Goal: Information Seeking & Learning: Learn about a topic

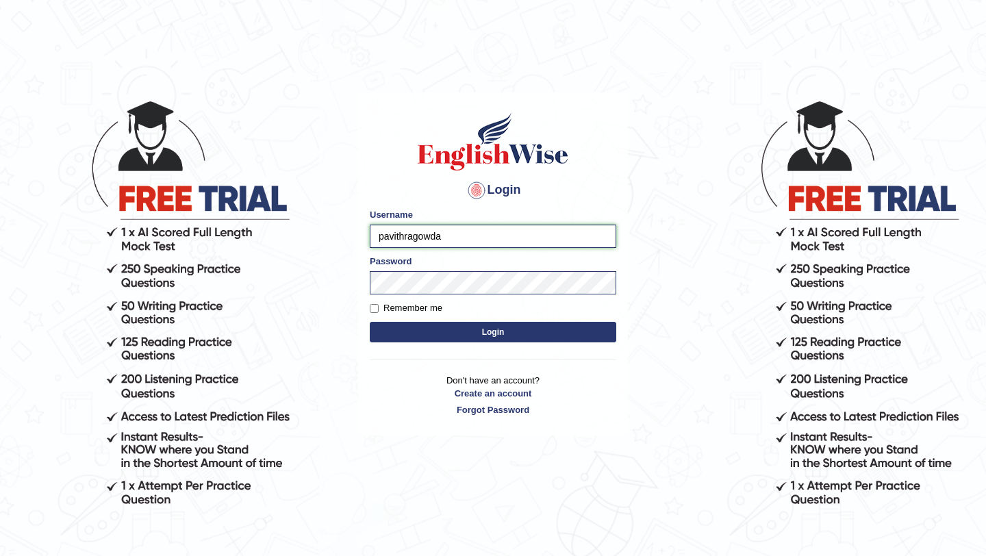
click at [468, 238] on input "pavithragowda" at bounding box center [493, 236] width 247 height 23
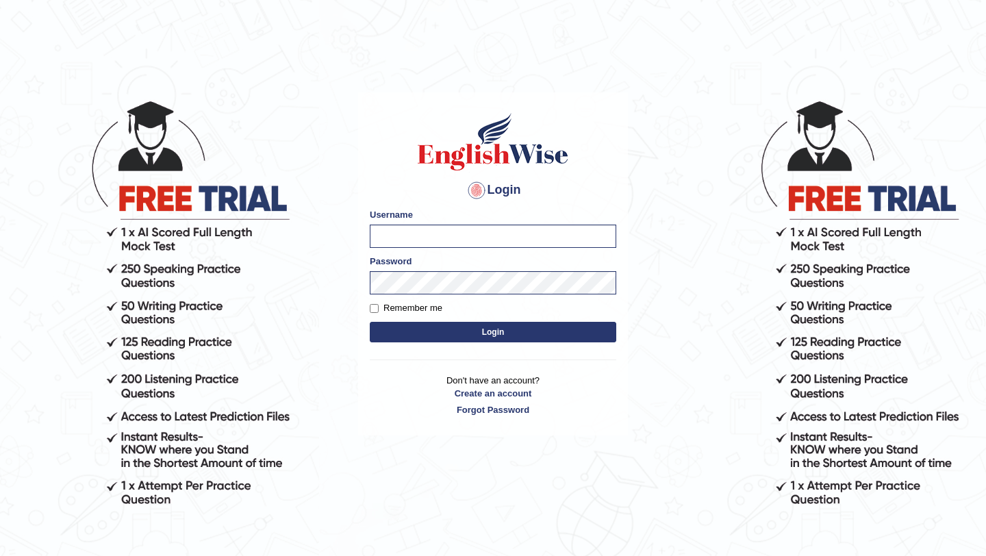
click at [417, 349] on div "Login Please fix the following errors: Username Password Remember me Login Don'…" at bounding box center [493, 263] width 270 height 343
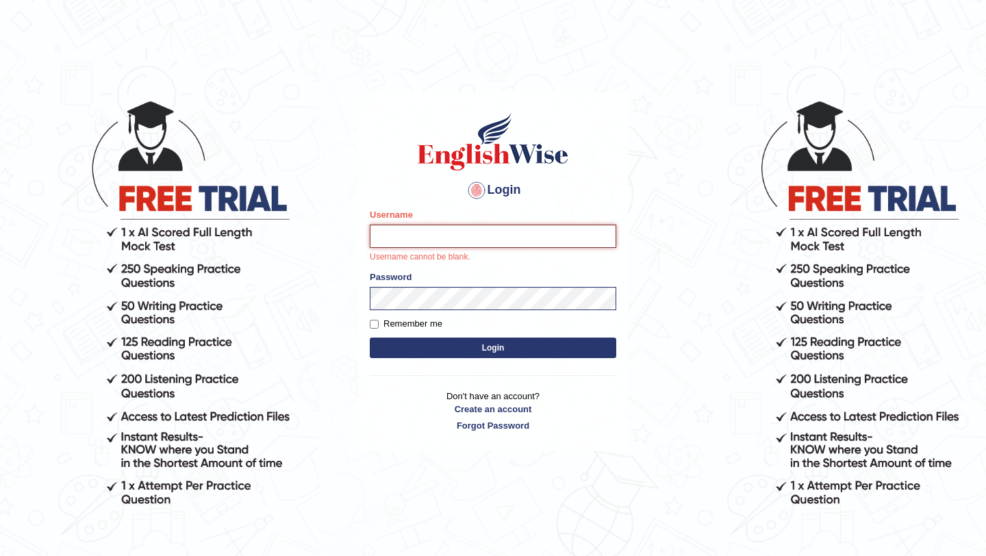
click at [427, 229] on input "Username" at bounding box center [493, 236] width 247 height 23
type input "vijivarghese"
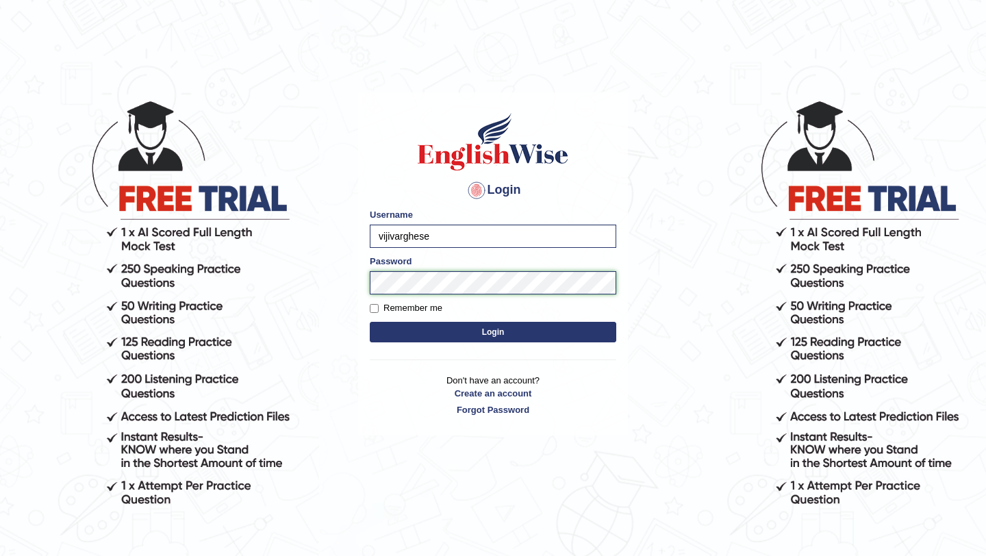
click at [379, 295] on form "Please fix the following errors: Username vijivarghese Password Remember me Log…" at bounding box center [493, 277] width 247 height 138
click at [366, 286] on div "Login Please fix the following errors: Username vijivarghese Password Remember …" at bounding box center [493, 263] width 270 height 343
click at [370, 322] on button "Login" at bounding box center [493, 332] width 247 height 21
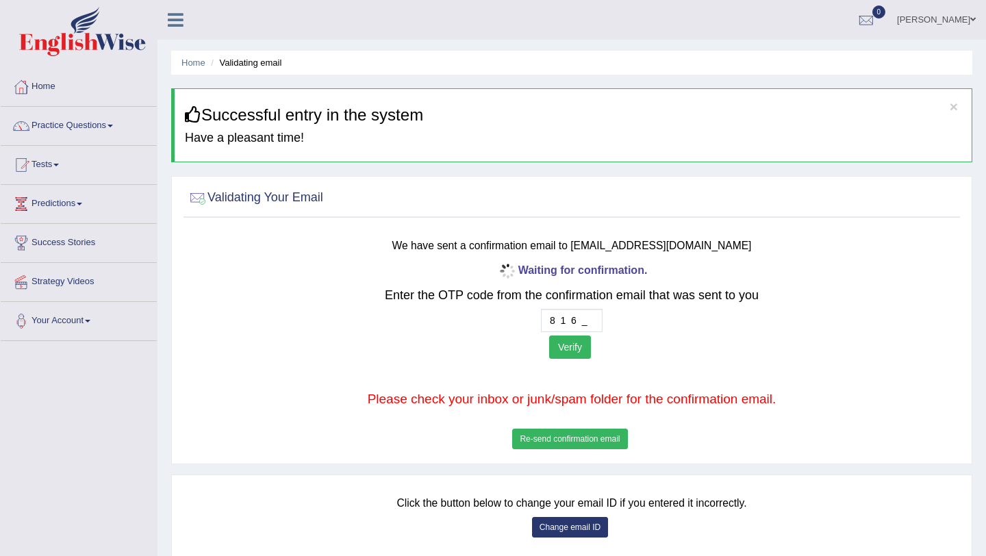
type input "8 1 6 7"
click at [575, 351] on button "Verify" at bounding box center [570, 347] width 42 height 23
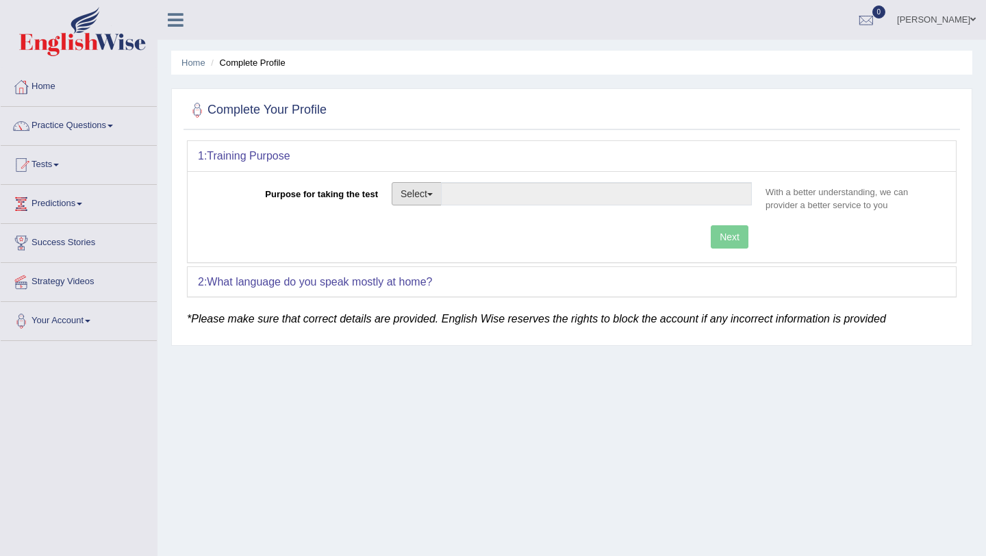
click at [418, 198] on button "Select" at bounding box center [417, 193] width 50 height 23
click at [462, 227] on link "Student Visa" at bounding box center [453, 223] width 122 height 18
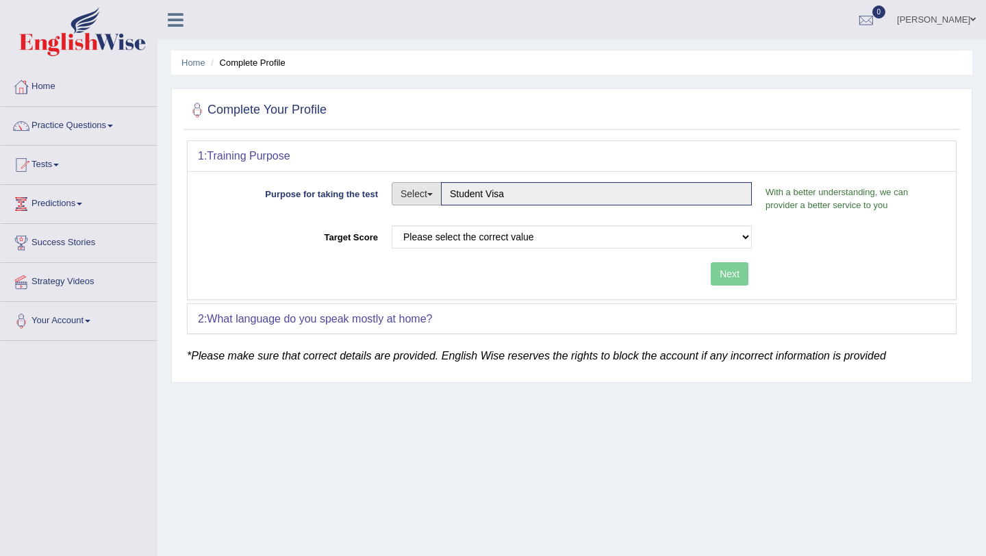
click at [428, 199] on button "Select" at bounding box center [417, 193] width 50 height 23
click at [434, 242] on link "Permanent Residency" at bounding box center [453, 241] width 122 height 18
type input "Permanent Residency"
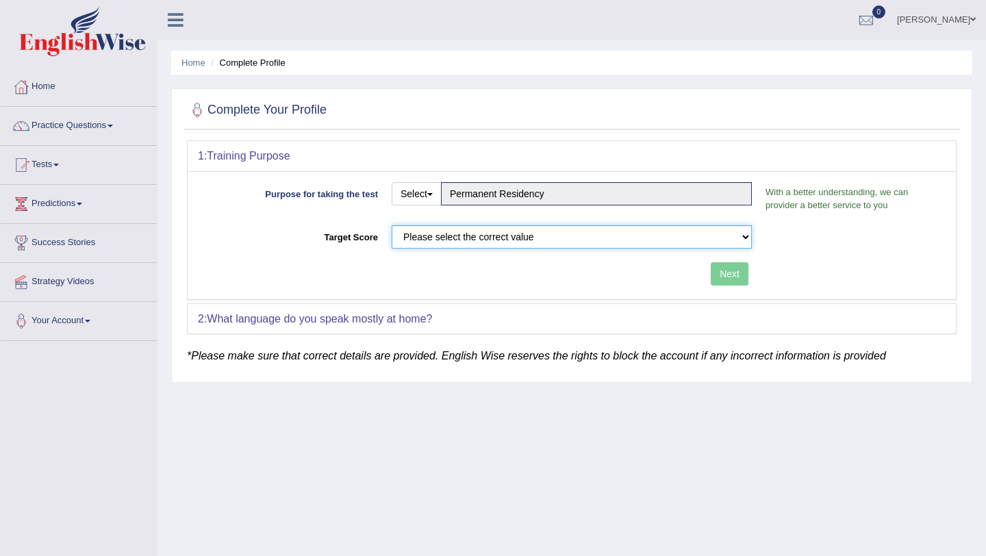
click at [444, 244] on select "Please select the correct value 50 (6 bands) 58 (6.5 bands) 65 (7 bands) 79 (8 …" at bounding box center [572, 236] width 360 height 23
select select "79"
click at [392, 225] on select "Please select the correct value 50 (6 bands) 58 (6.5 bands) 65 (7 bands) 79 (8 …" at bounding box center [572, 236] width 360 height 23
click at [738, 273] on button "Next" at bounding box center [730, 273] width 38 height 23
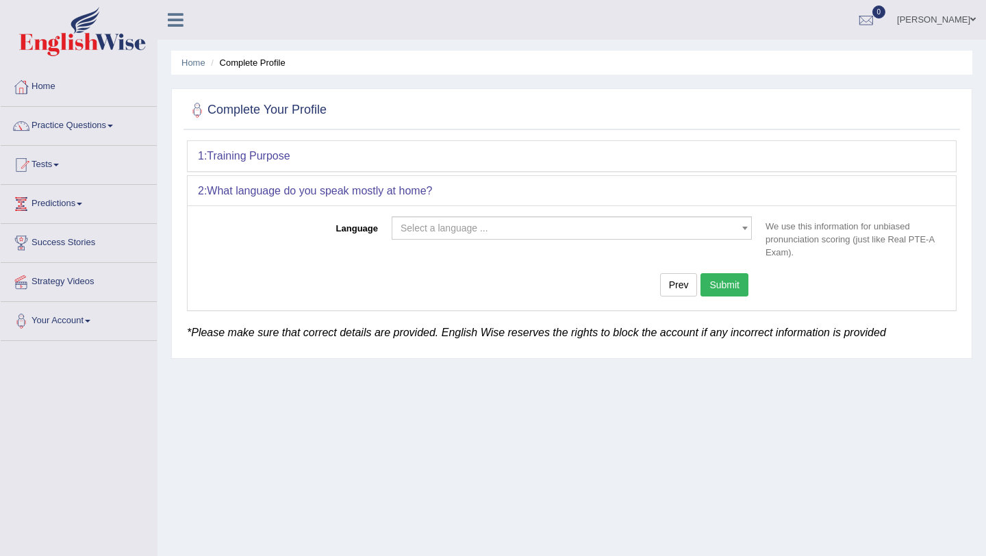
click at [612, 228] on span "Select a language ..." at bounding box center [568, 228] width 334 height 14
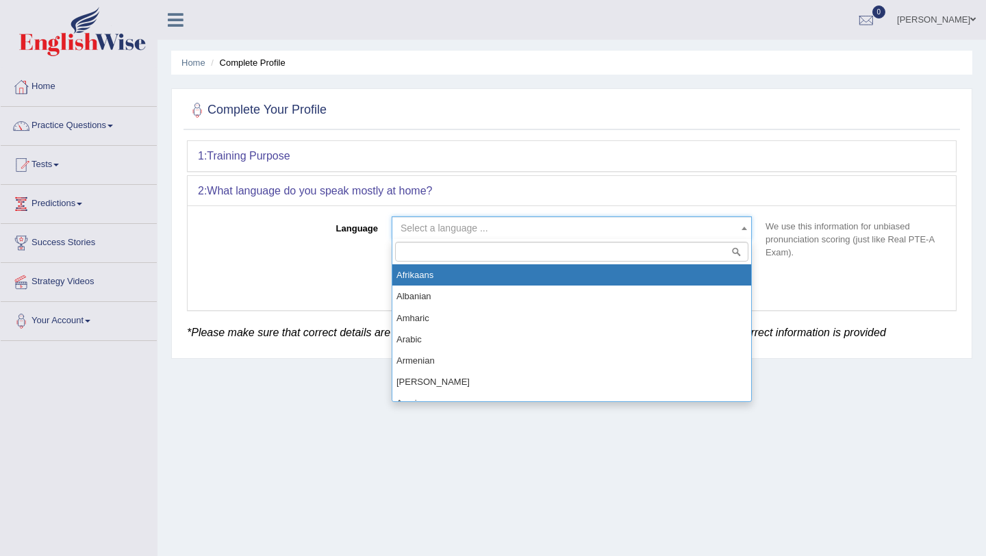
type input "a"
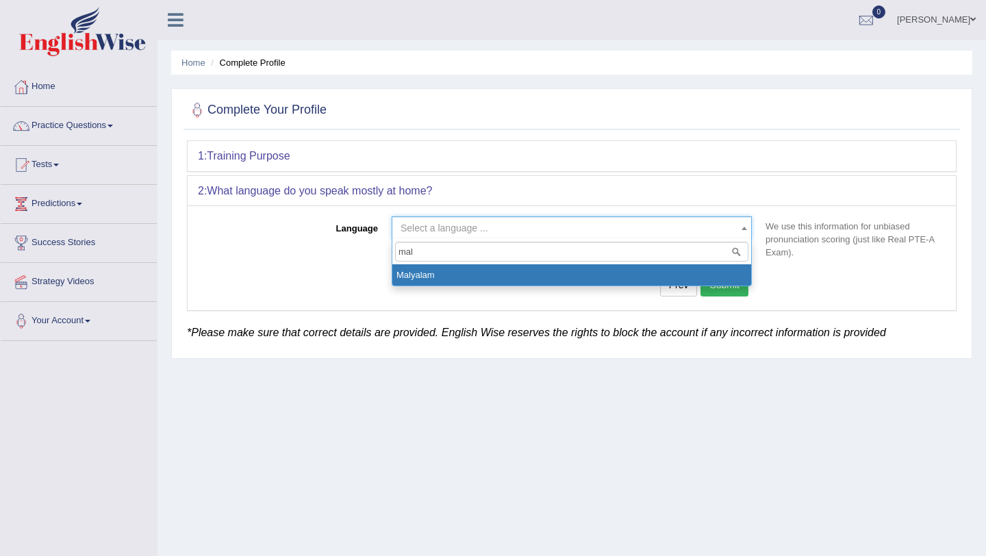
type input "mal"
select select "Malyalam"
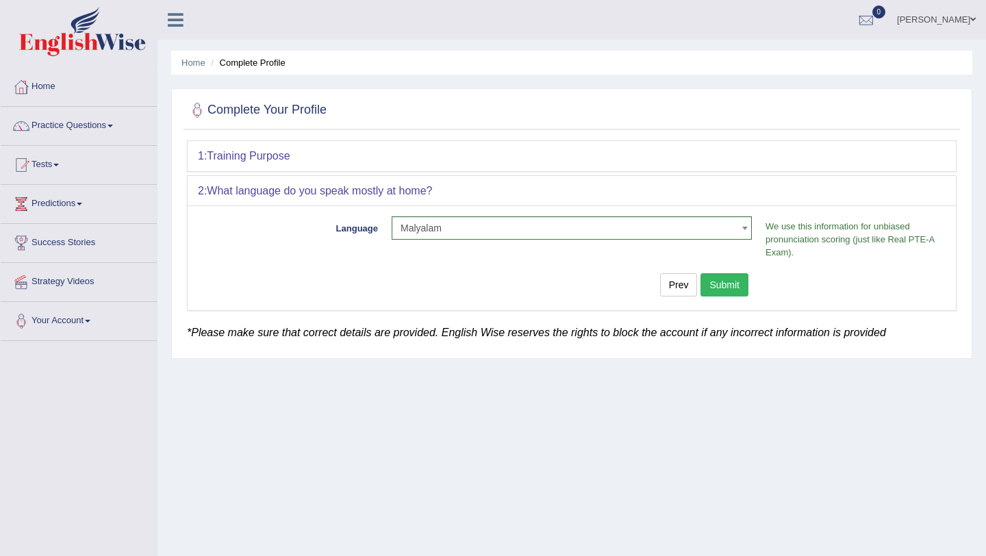
click at [712, 288] on button "Submit" at bounding box center [725, 284] width 48 height 23
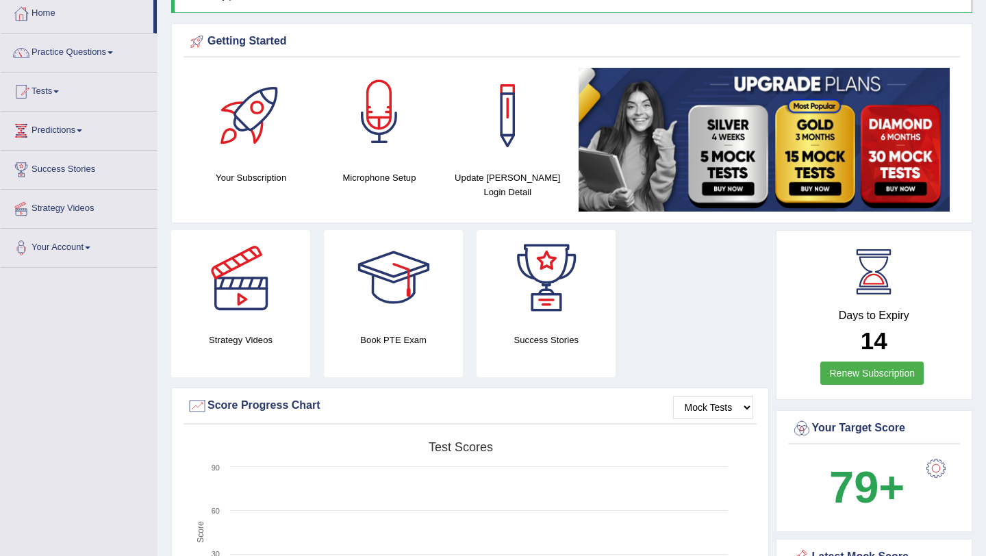
click at [408, 145] on div at bounding box center [379, 116] width 96 height 96
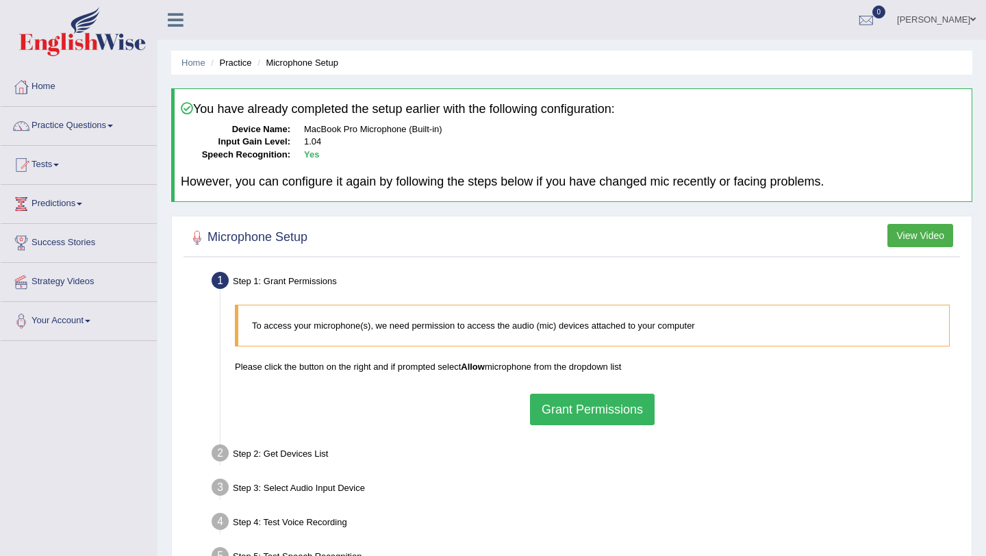
click at [561, 416] on button "Grant Permissions" at bounding box center [592, 410] width 125 height 32
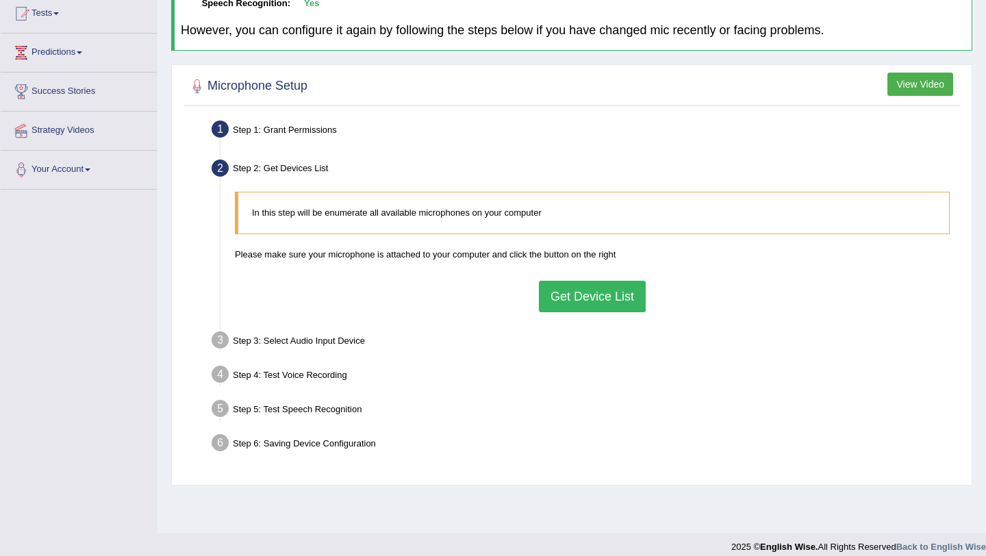
scroll to position [163, 0]
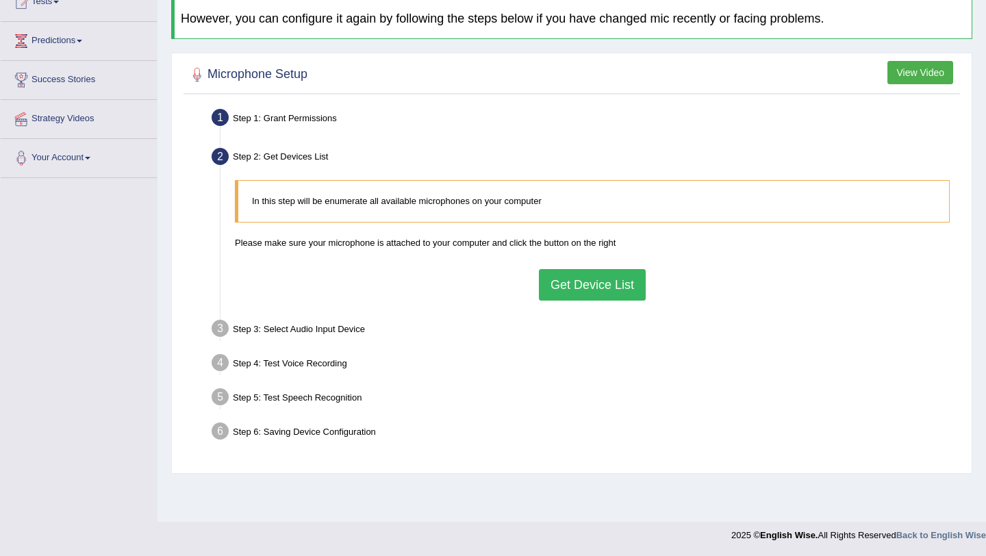
click at [577, 281] on button "Get Device List" at bounding box center [592, 285] width 107 height 32
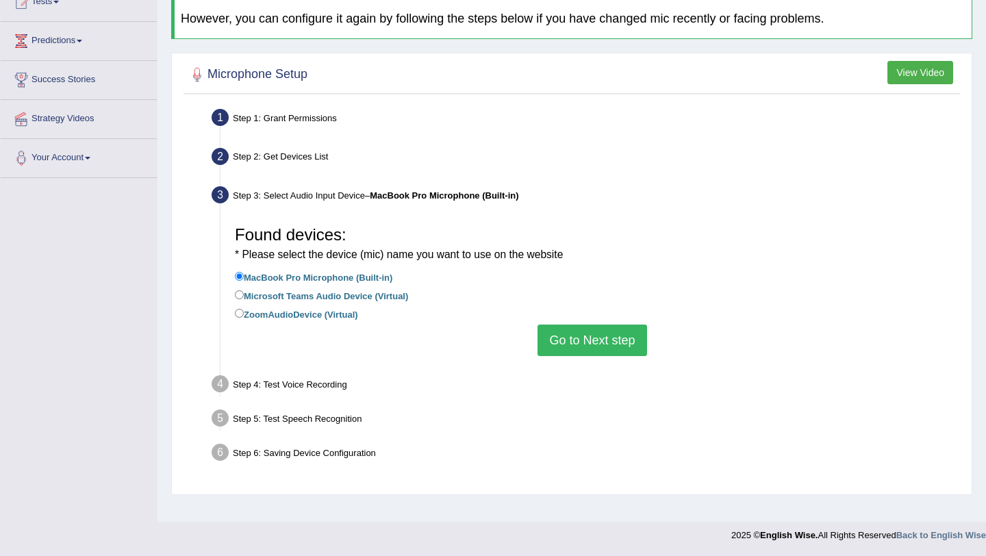
click at [564, 338] on button "Go to Next step" at bounding box center [592, 341] width 109 height 32
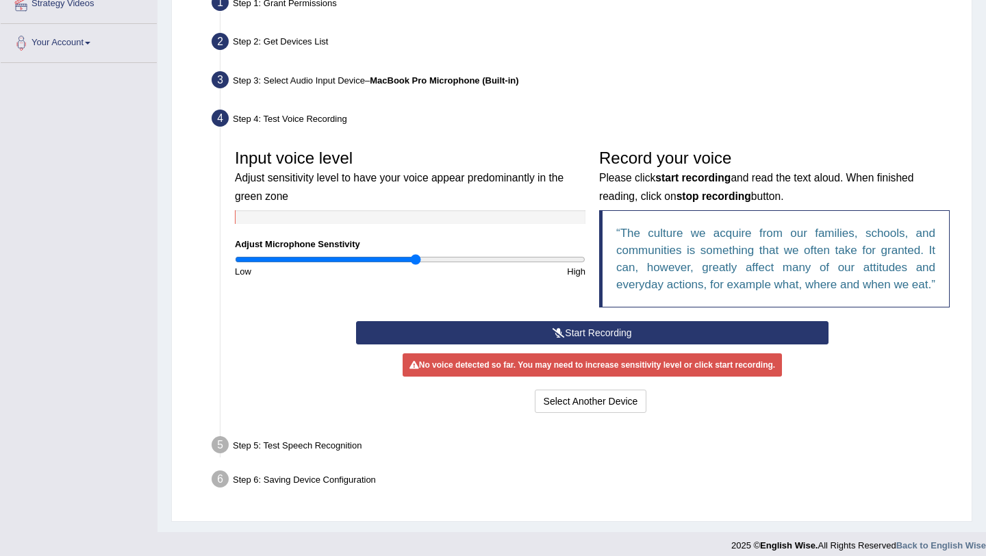
scroll to position [286, 0]
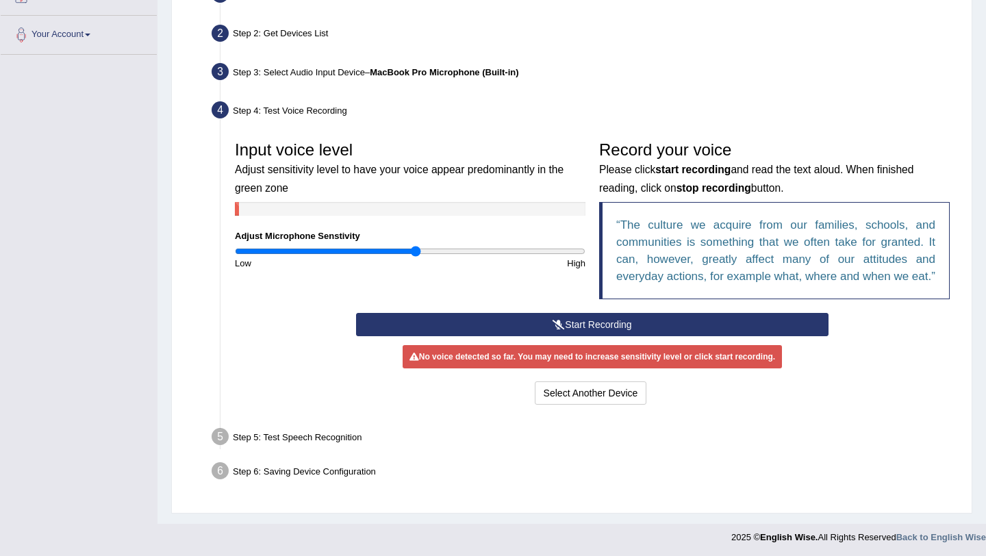
click at [572, 336] on button "Start Recording" at bounding box center [592, 324] width 472 height 23
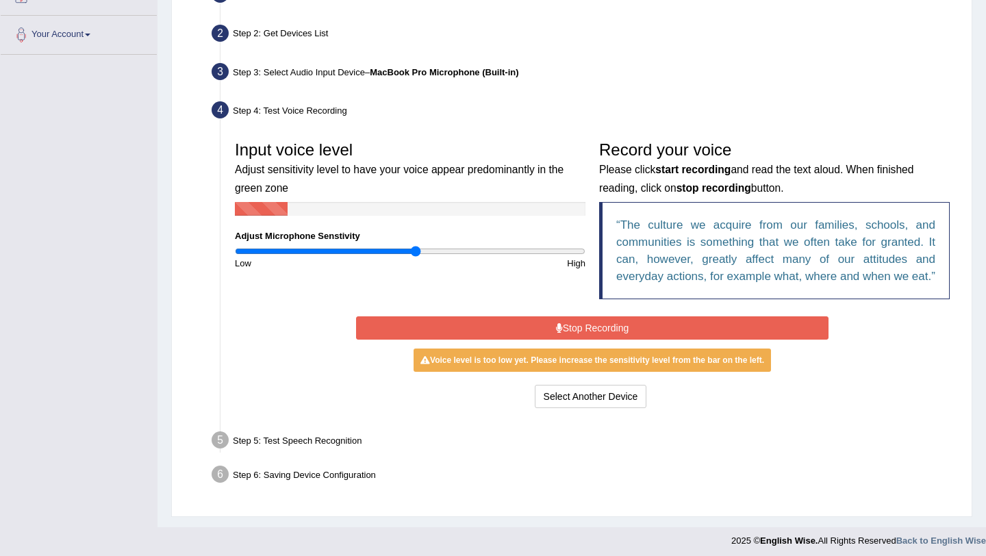
click at [420, 249] on input "range" at bounding box center [410, 251] width 351 height 11
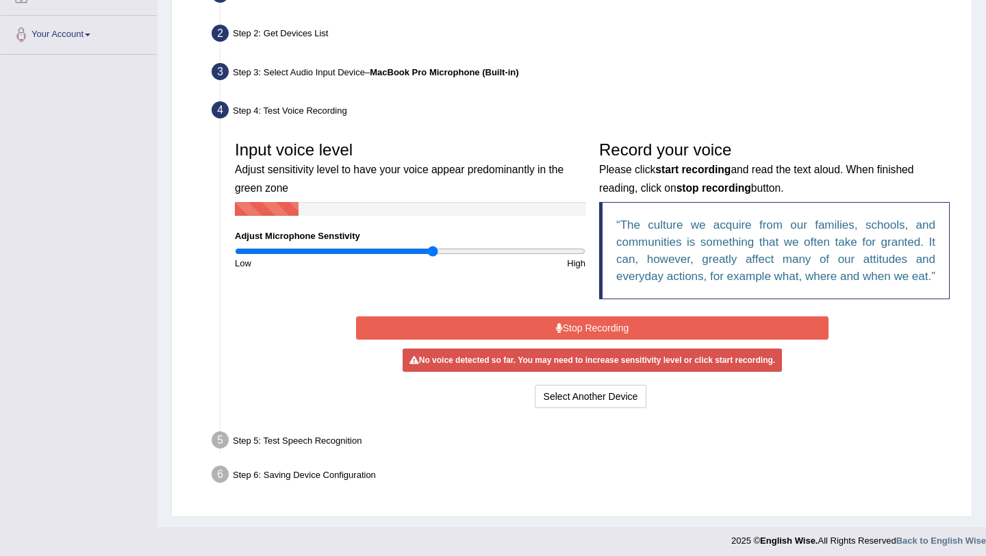
click at [431, 254] on input "range" at bounding box center [410, 251] width 351 height 11
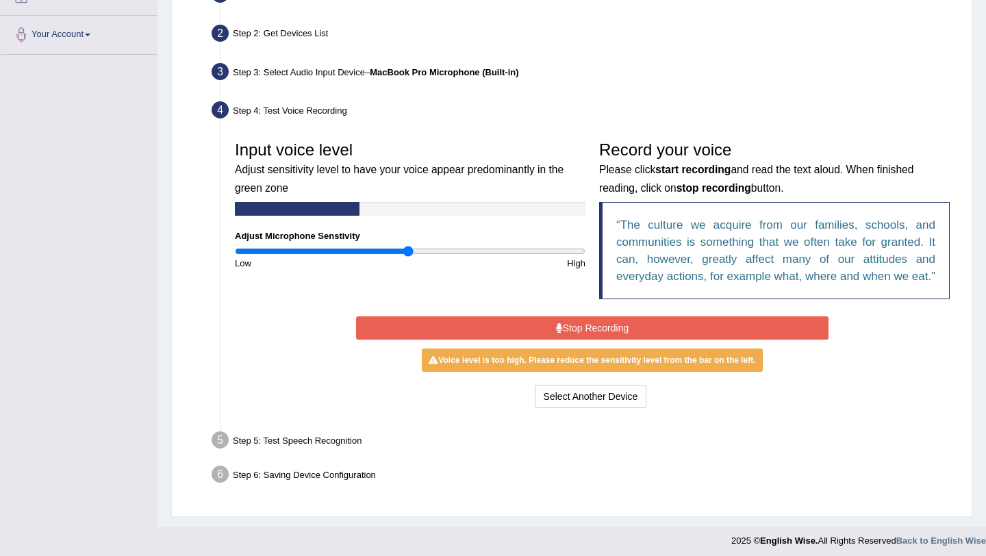
type input "1"
click at [408, 253] on input "range" at bounding box center [410, 251] width 351 height 11
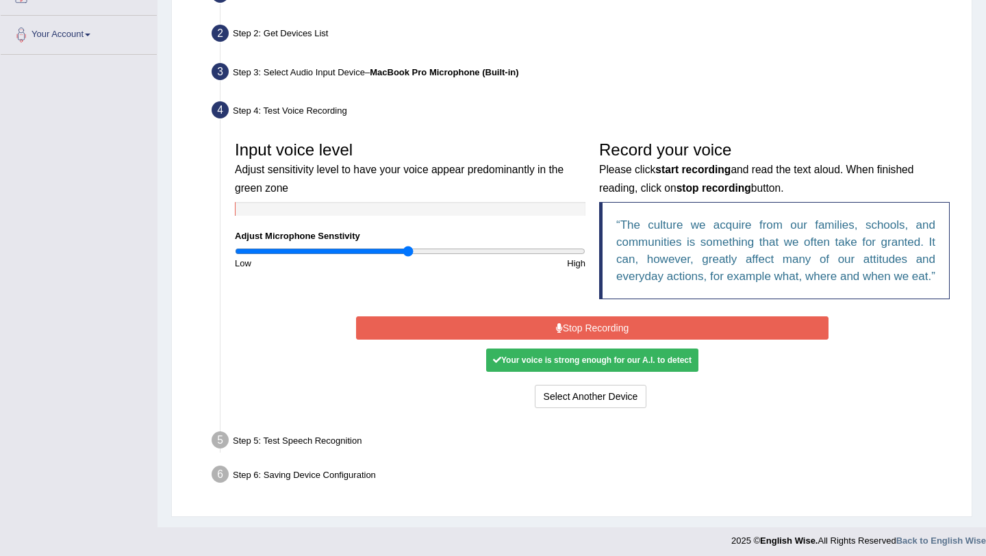
click at [603, 336] on button "Stop Recording" at bounding box center [592, 327] width 472 height 23
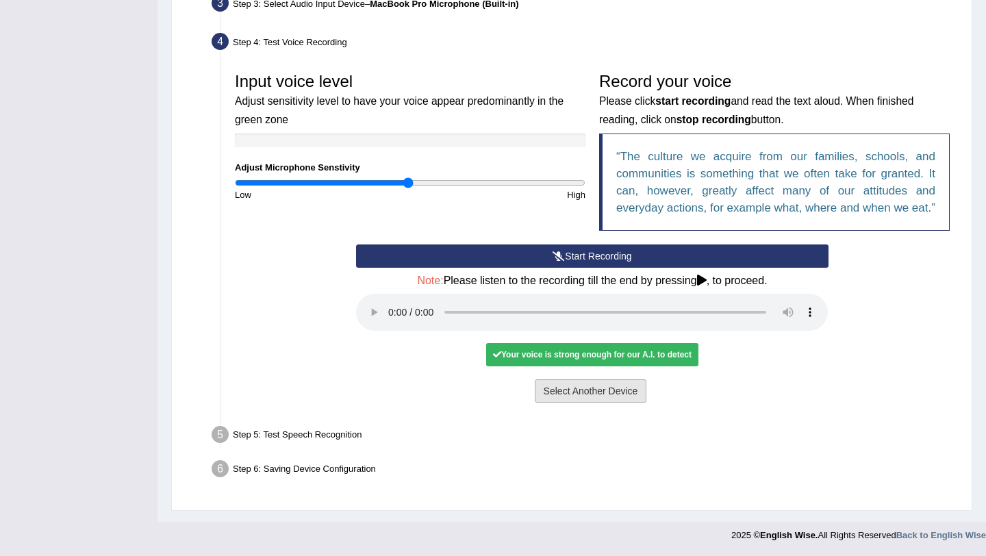
scroll to position [371, 0]
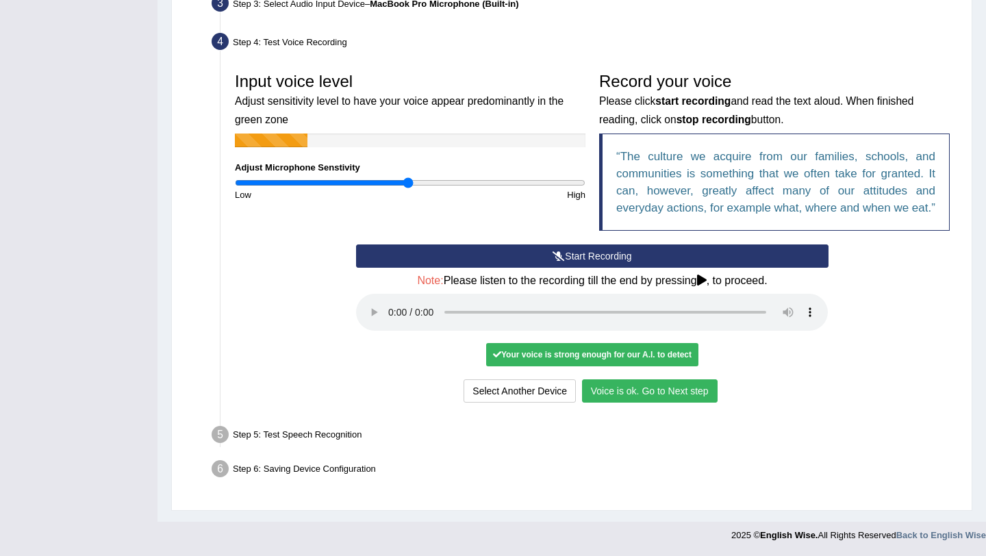
click at [630, 396] on button "Voice is ok. Go to Next step" at bounding box center [650, 390] width 136 height 23
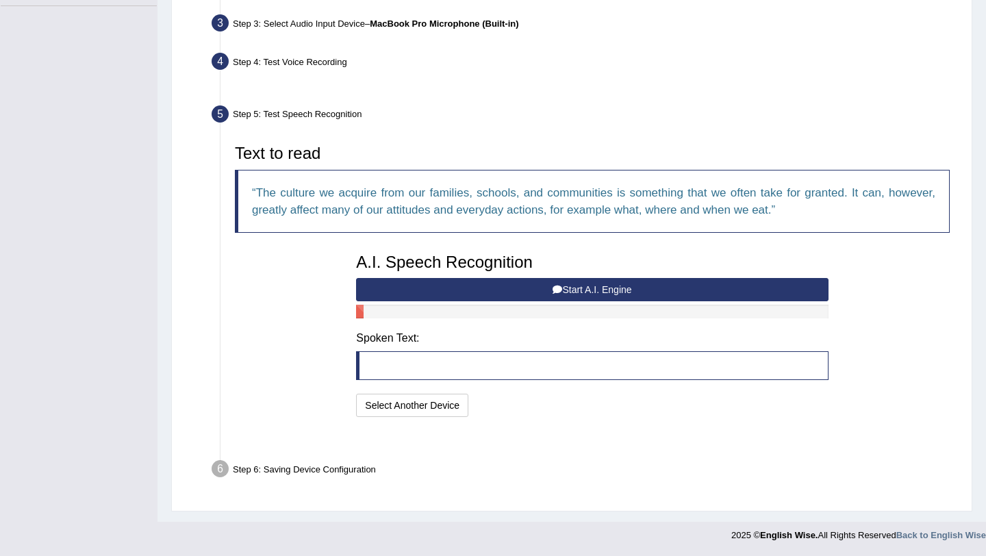
scroll to position [300, 0]
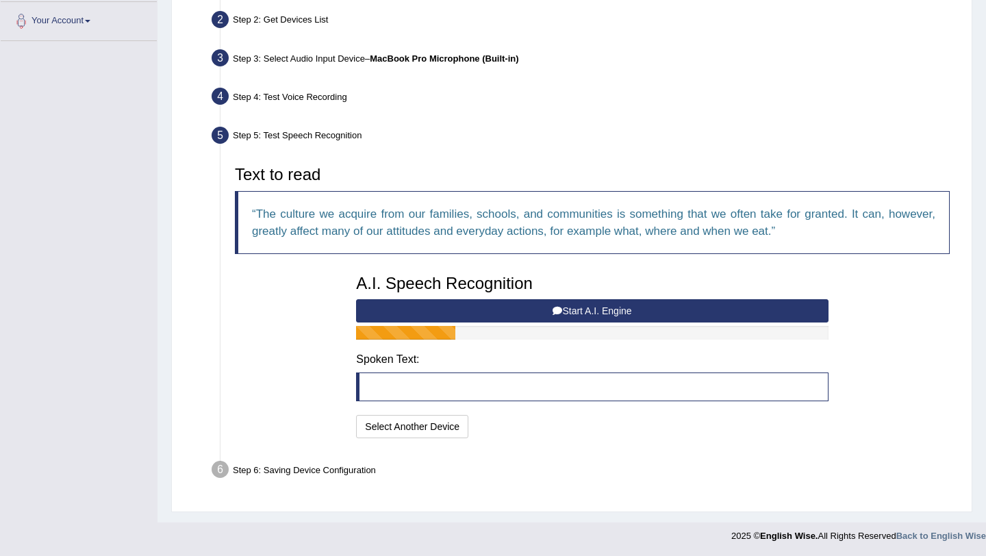
click at [589, 310] on button "Start A.I. Engine" at bounding box center [592, 310] width 472 height 23
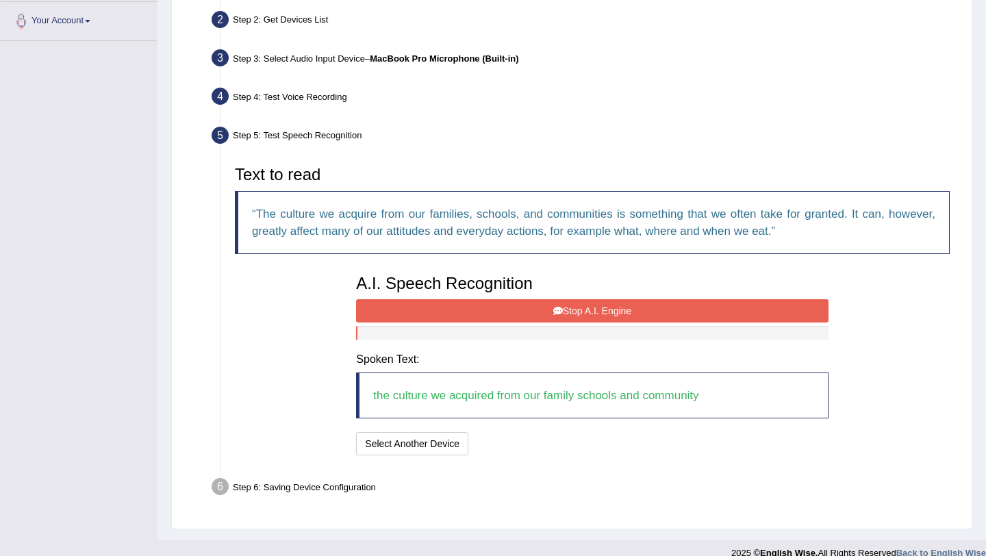
click at [589, 310] on button "Stop A.I. Engine" at bounding box center [592, 310] width 472 height 23
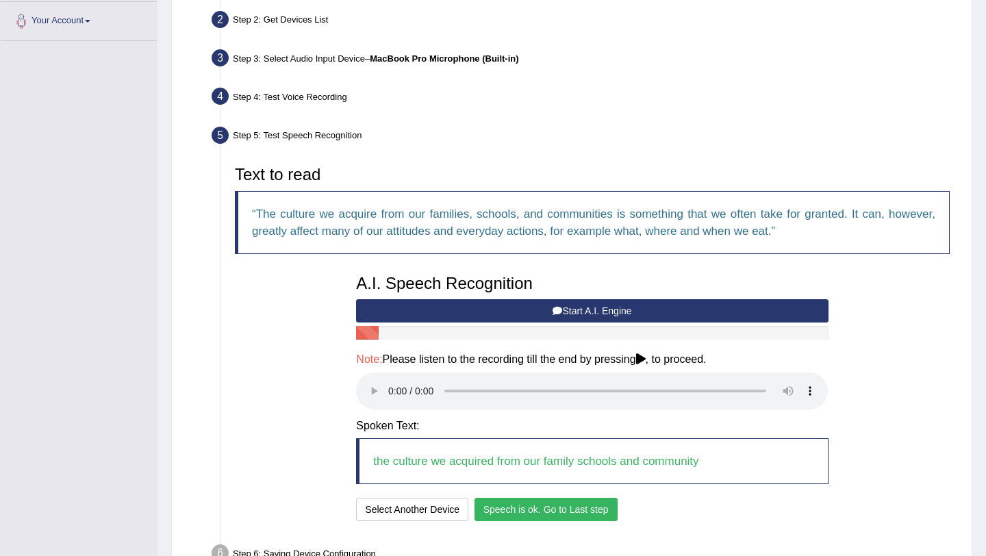
scroll to position [384, 0]
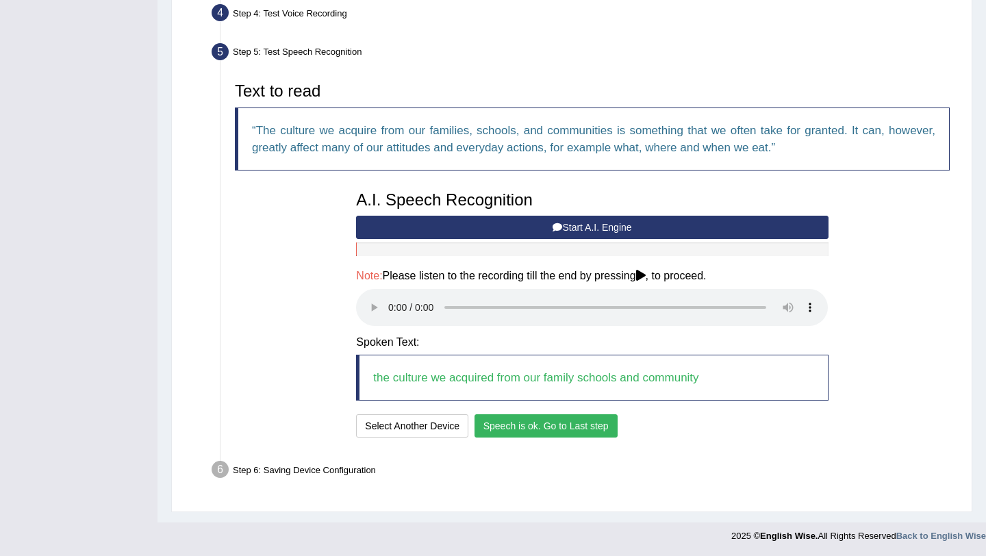
click at [560, 427] on button "Speech is ok. Go to Last step" at bounding box center [546, 425] width 143 height 23
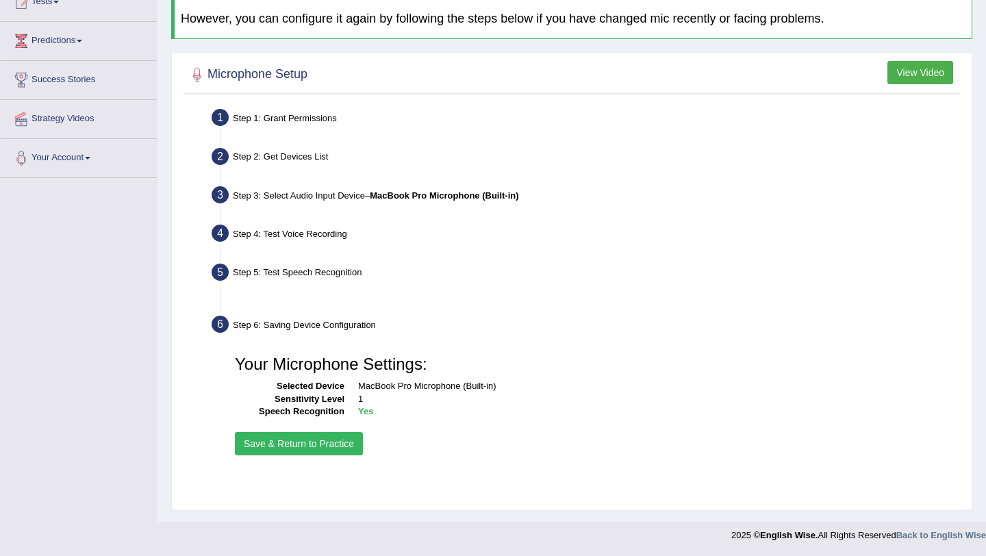
scroll to position [163, 0]
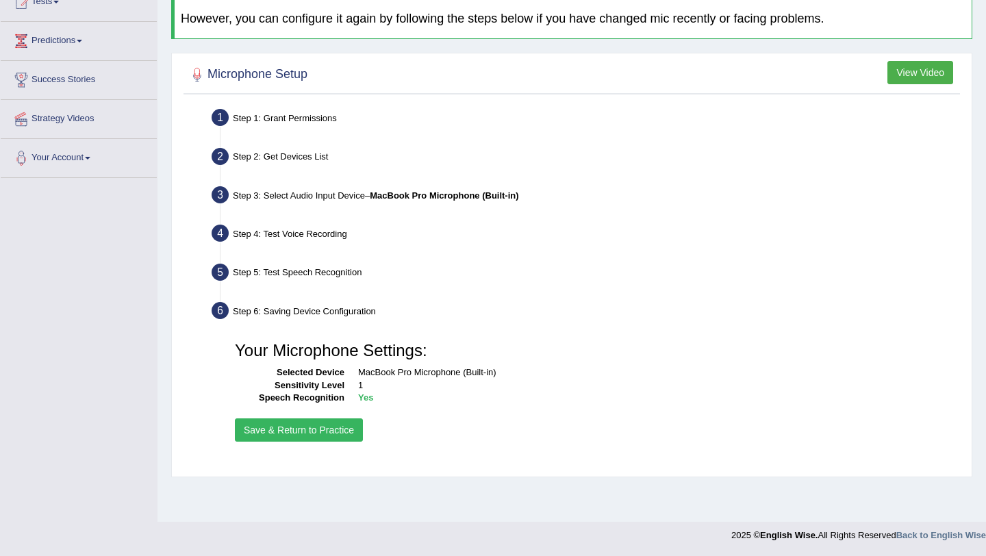
click at [305, 431] on button "Save & Return to Practice" at bounding box center [299, 429] width 128 height 23
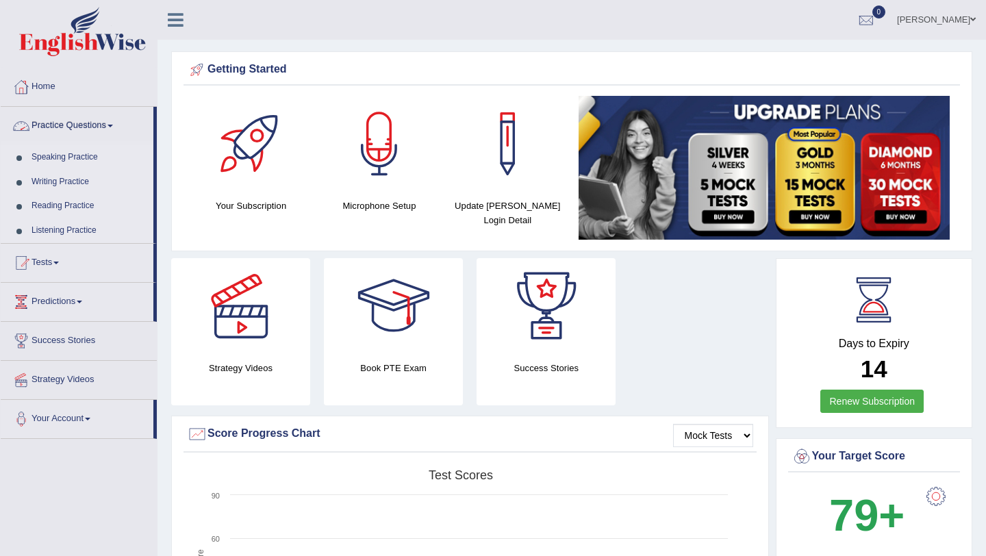
click at [103, 155] on link "Speaking Practice" at bounding box center [89, 157] width 128 height 25
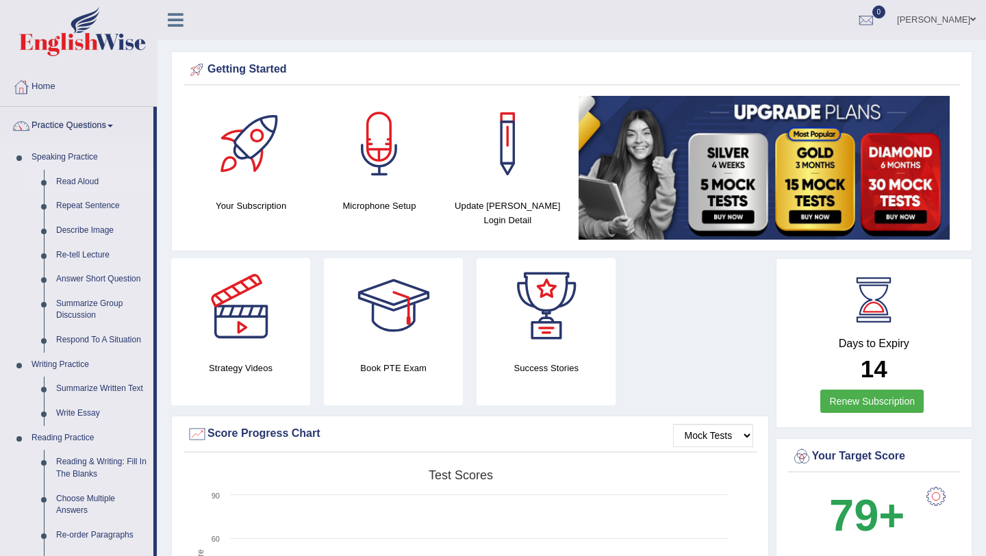
click at [88, 184] on link "Read Aloud" at bounding box center [101, 182] width 103 height 25
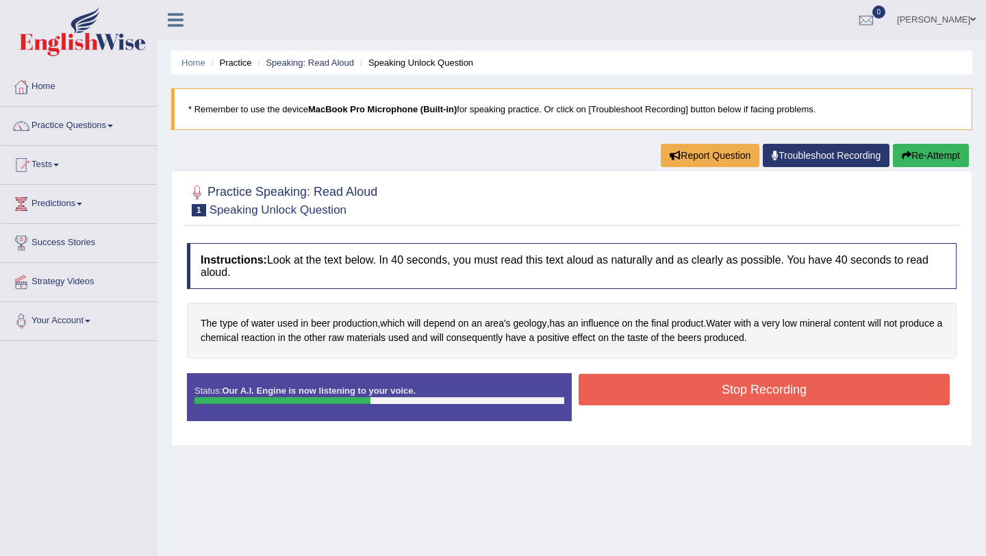
click at [640, 389] on button "Stop Recording" at bounding box center [764, 390] width 371 height 32
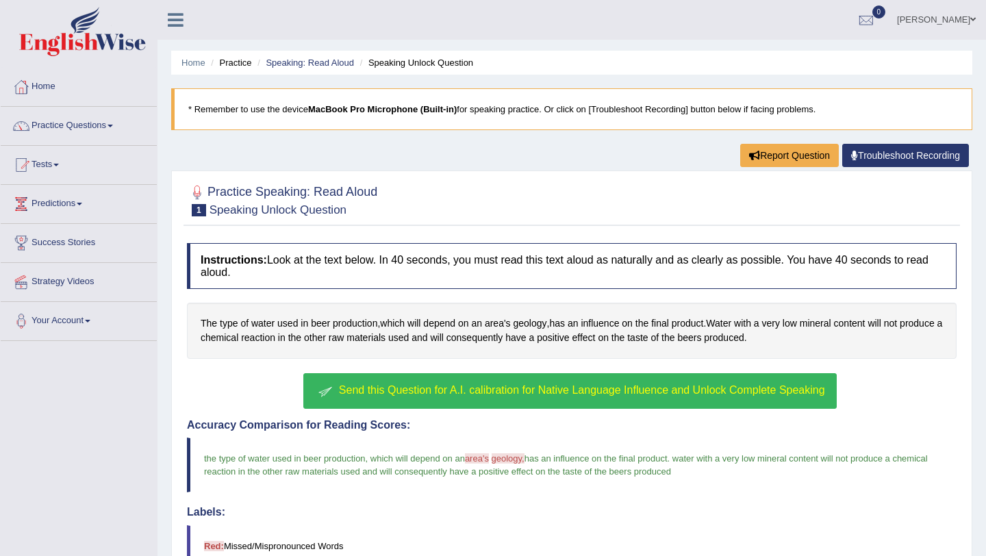
scroll to position [95, 0]
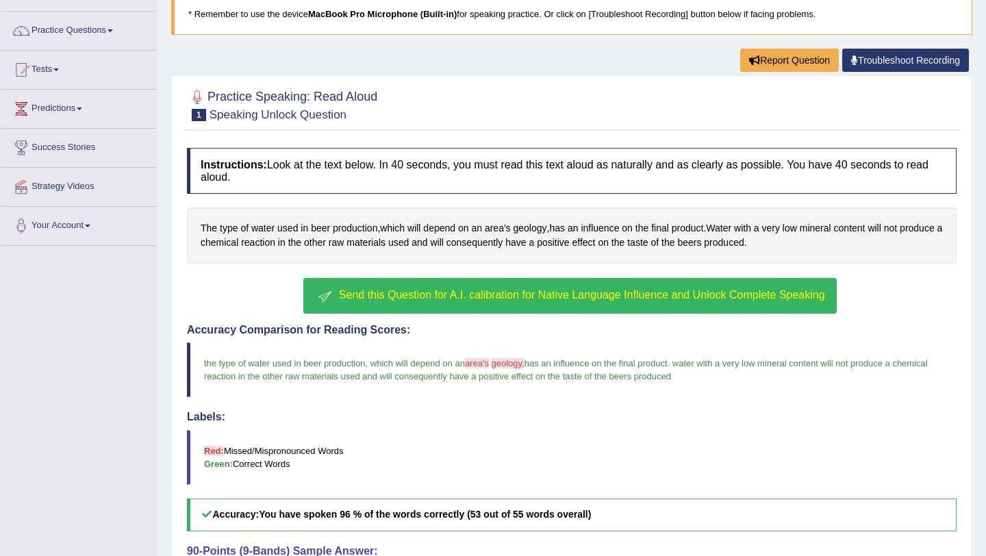
click at [561, 286] on button "Send this Question for A.I. calibration for Native Language Influence and Unloc…" at bounding box center [569, 296] width 533 height 36
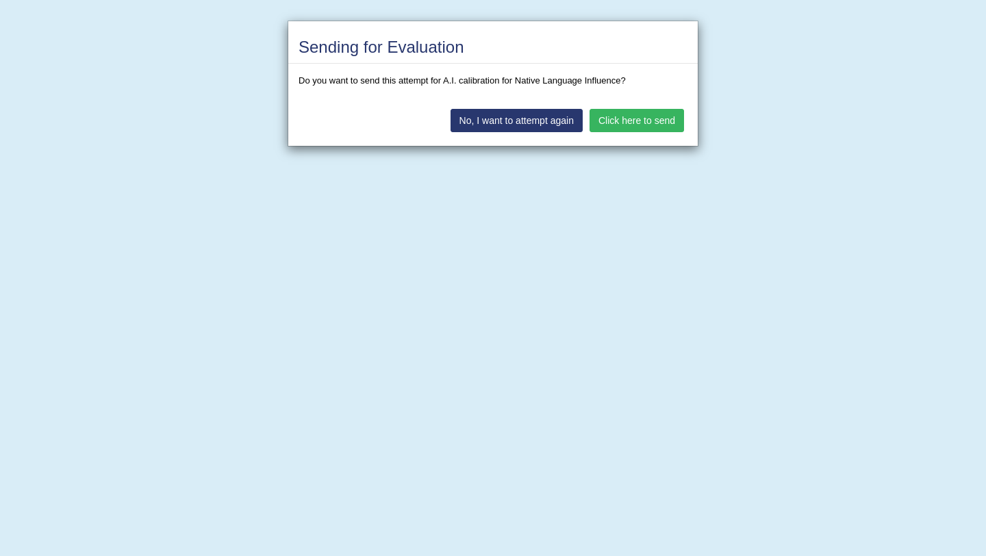
click at [627, 110] on button "Click here to send" at bounding box center [637, 120] width 95 height 23
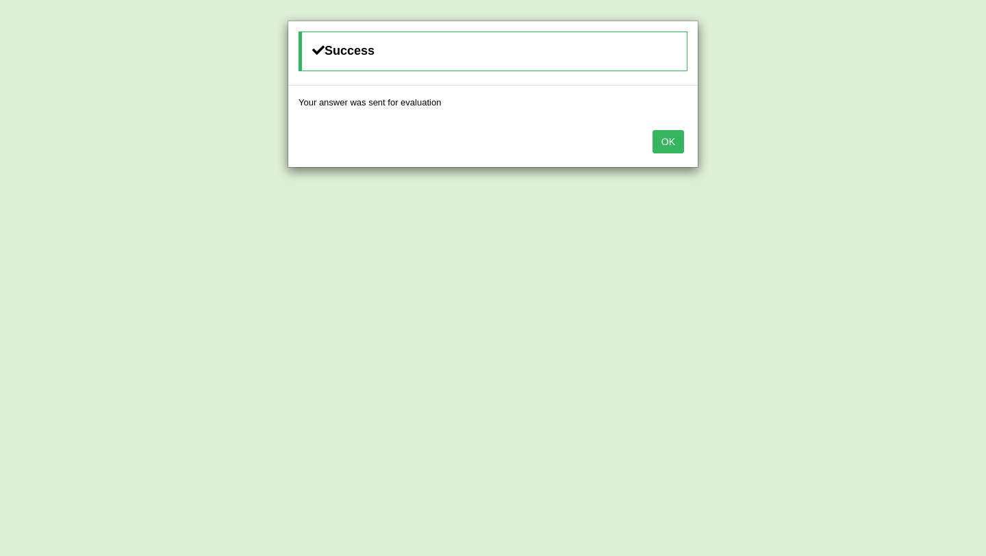
click at [659, 143] on button "OK" at bounding box center [669, 141] width 32 height 23
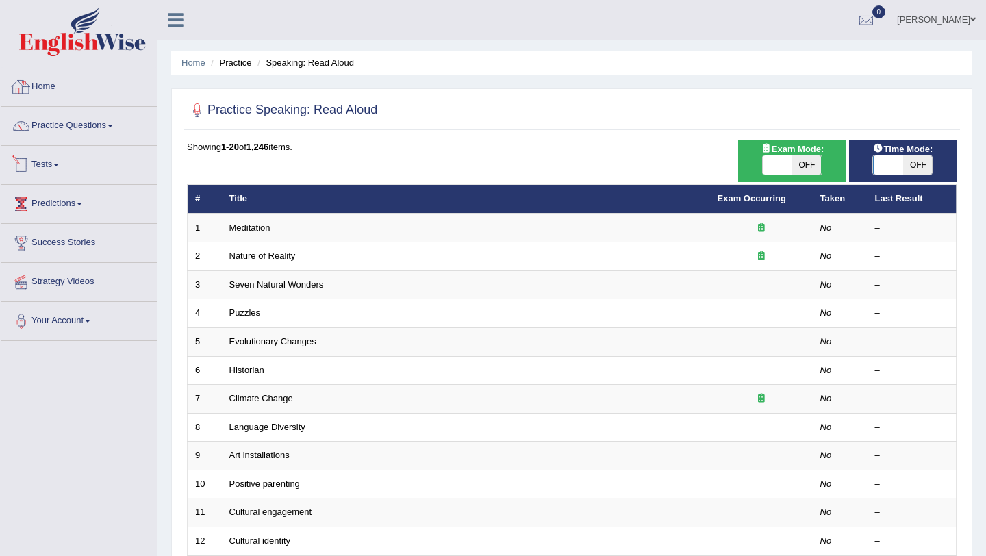
click at [44, 84] on link "Home" at bounding box center [79, 85] width 156 height 34
